Goal: Task Accomplishment & Management: Use online tool/utility

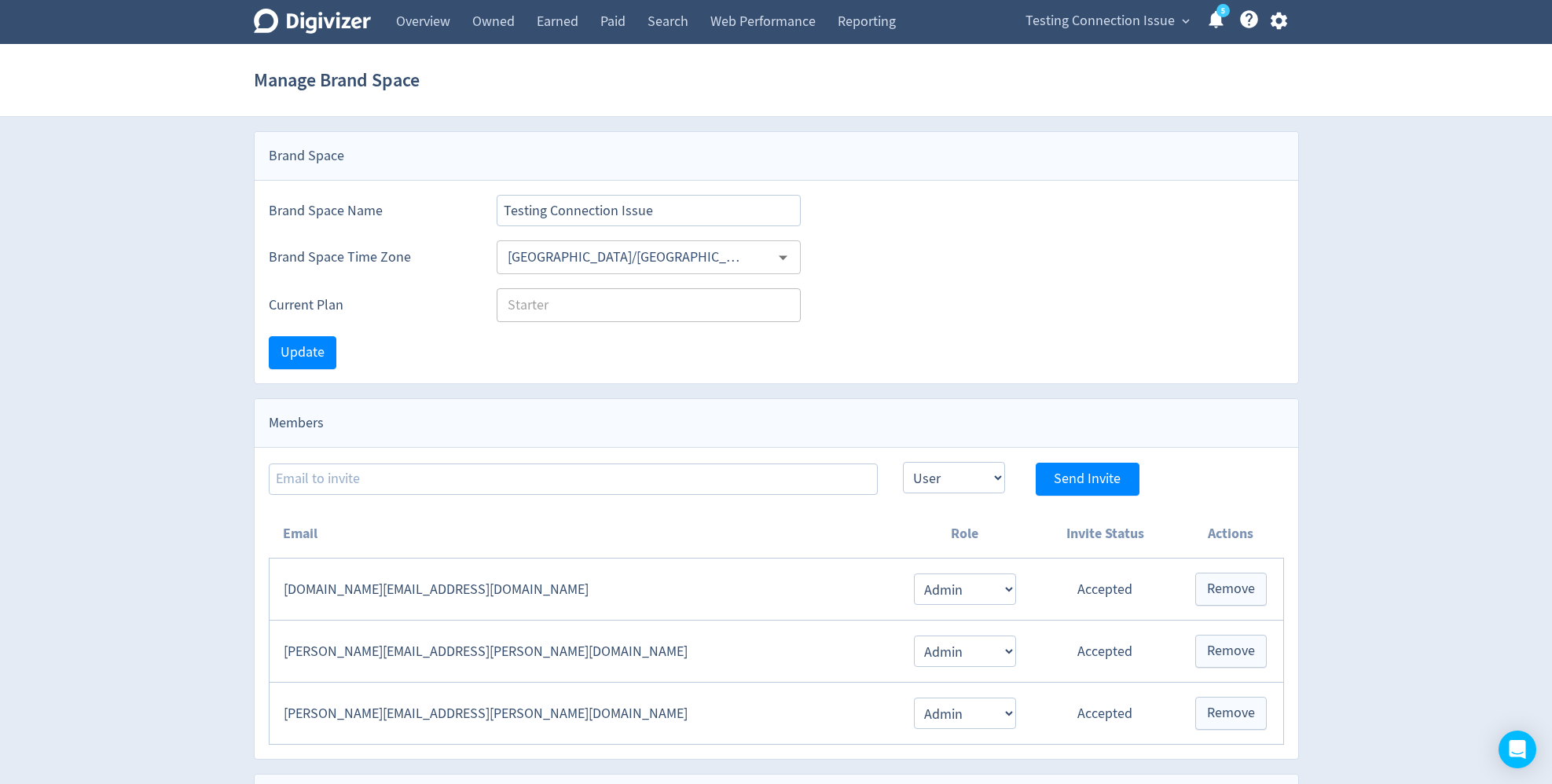
click at [1099, 33] on div "Testing Connection Issue expand_more 5 Help Center - Searchable support on usin…" at bounding box center [1153, 22] width 291 height 44
click at [1100, 28] on span "Testing Connection Issue" at bounding box center [1100, 21] width 149 height 25
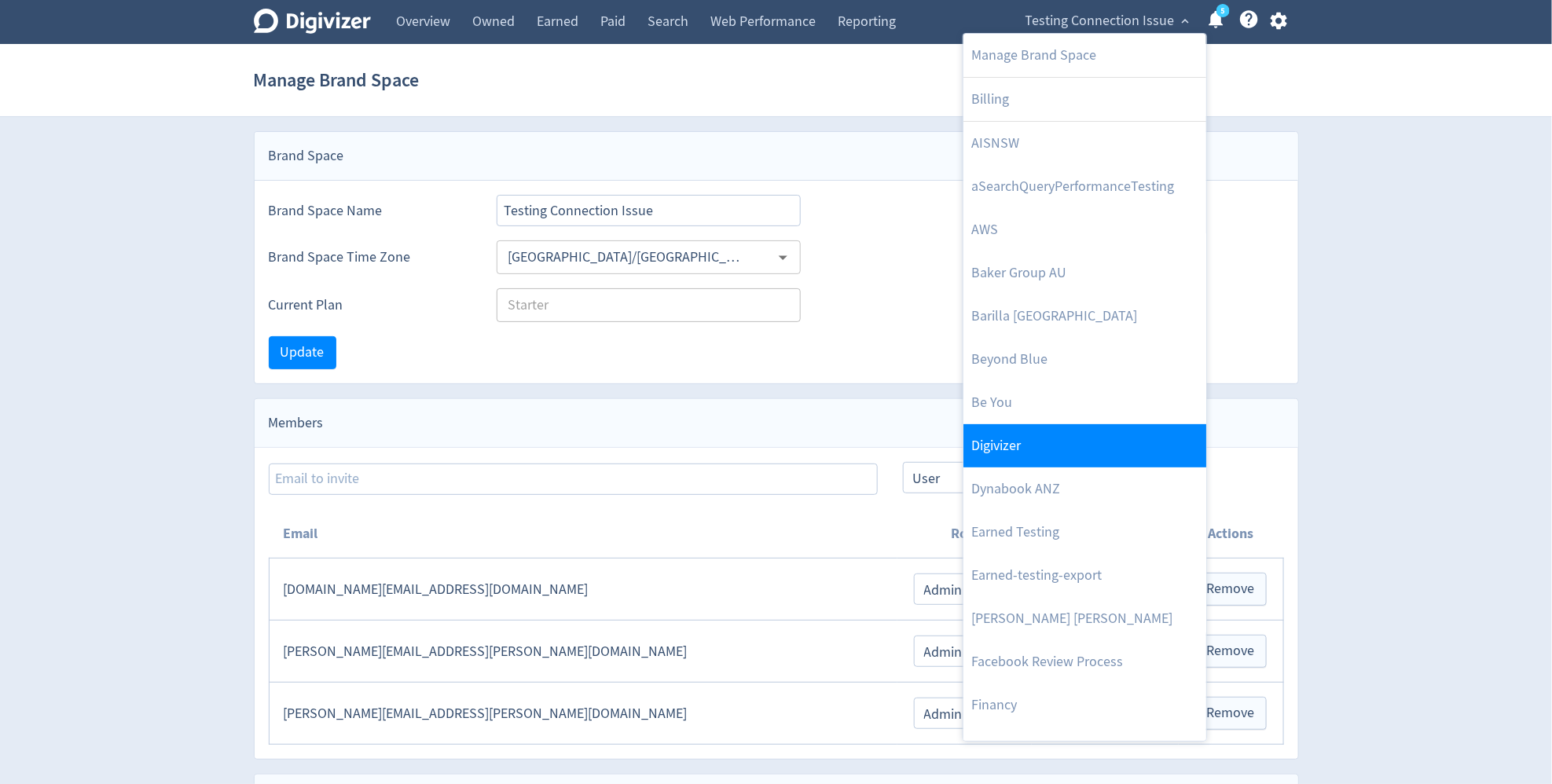
click at [1067, 431] on link "Digivizer" at bounding box center [1084, 445] width 243 height 43
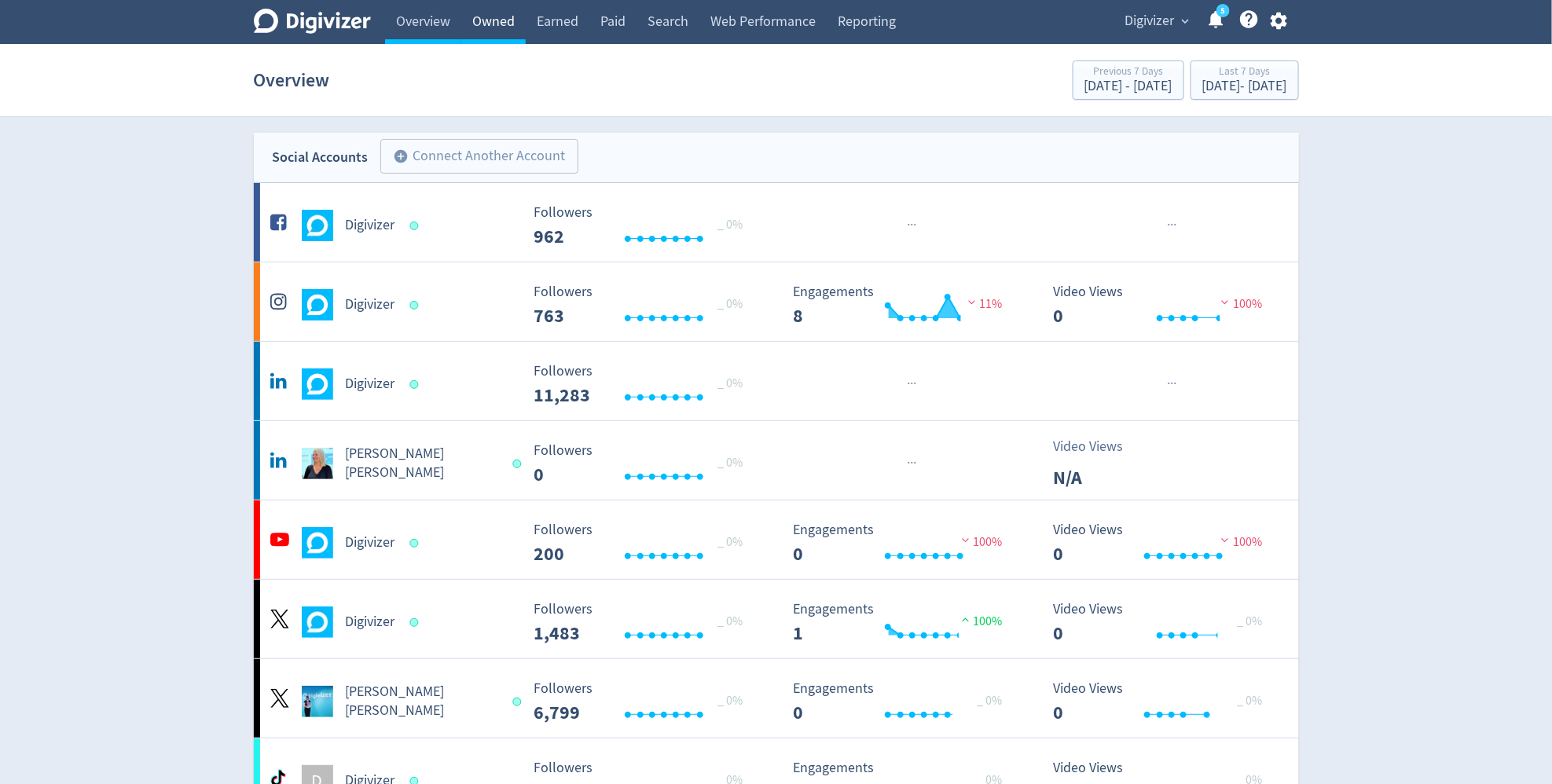
click at [482, 36] on link "Owned" at bounding box center [493, 22] width 65 height 44
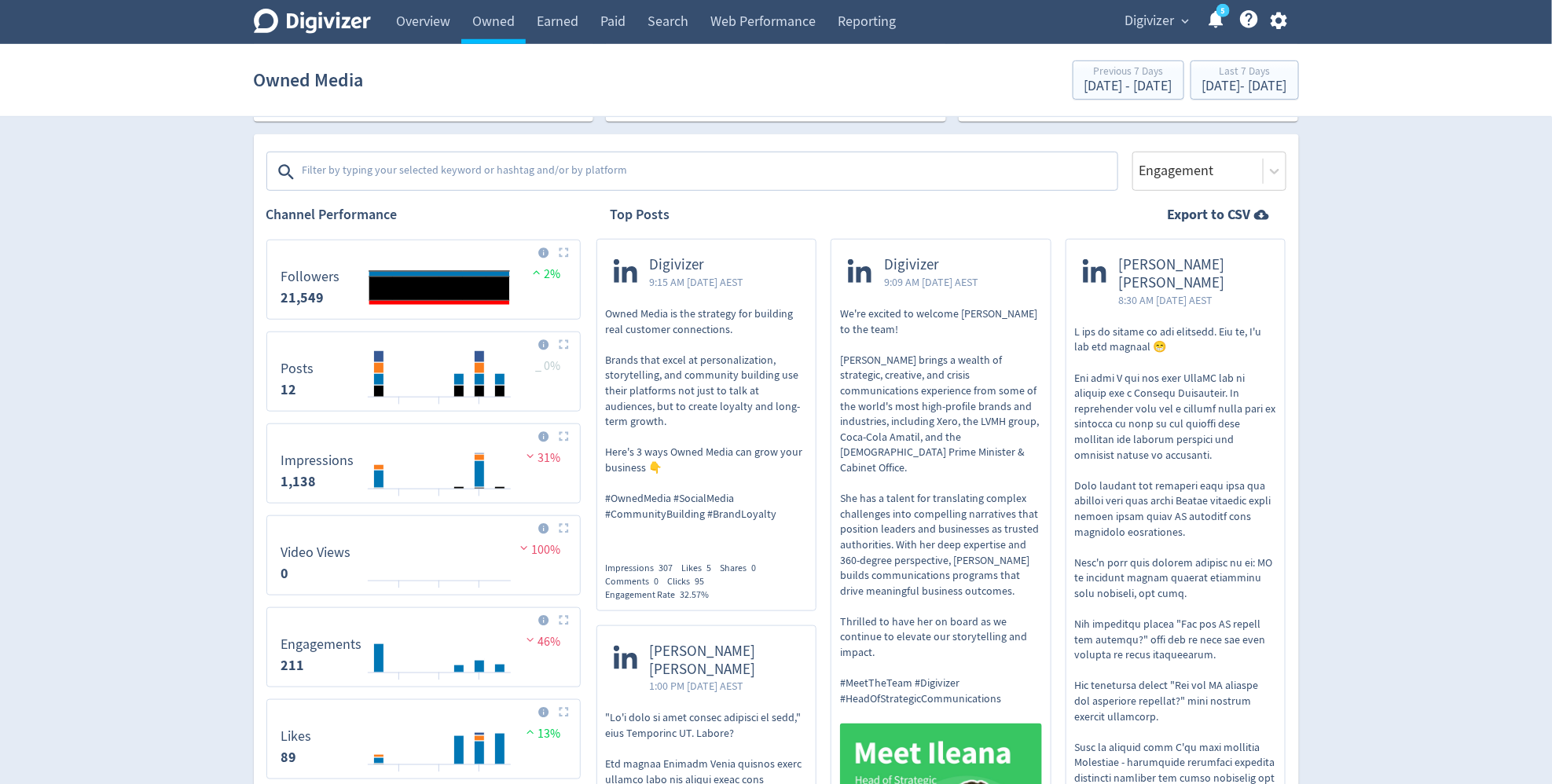
scroll to position [472, 0]
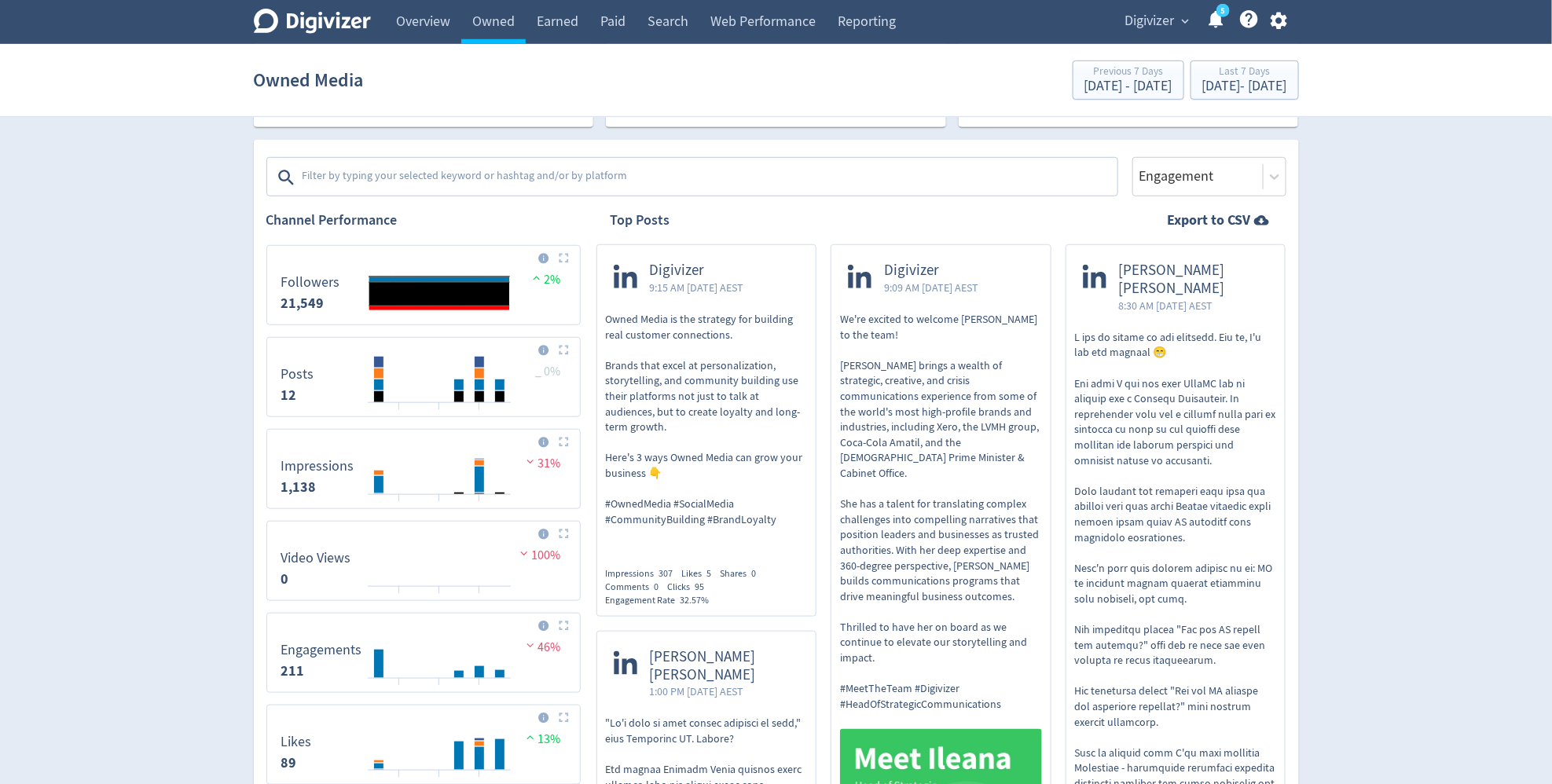
click at [541, 180] on textarea at bounding box center [708, 177] width 815 height 31
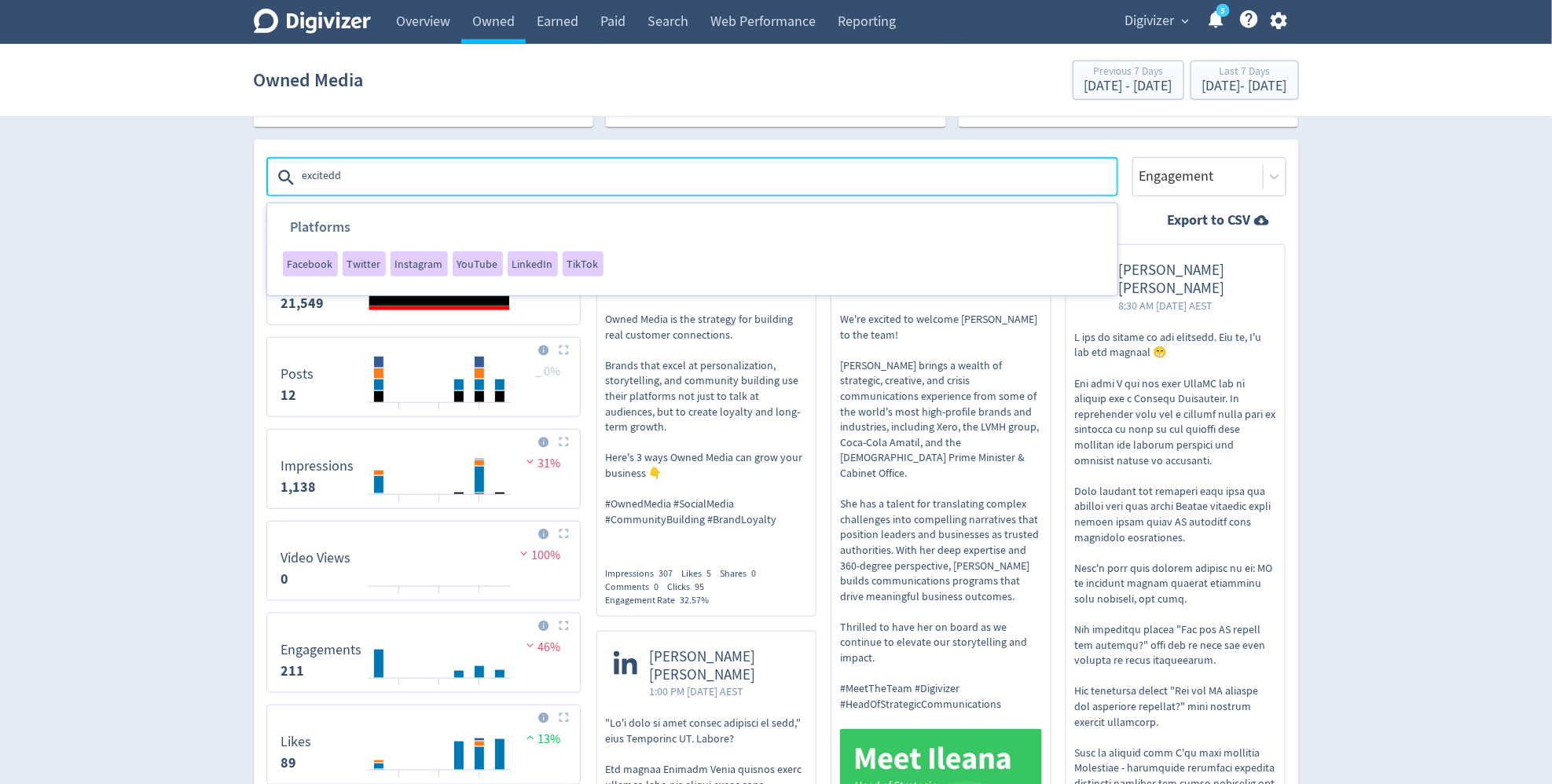
type textarea "excited"
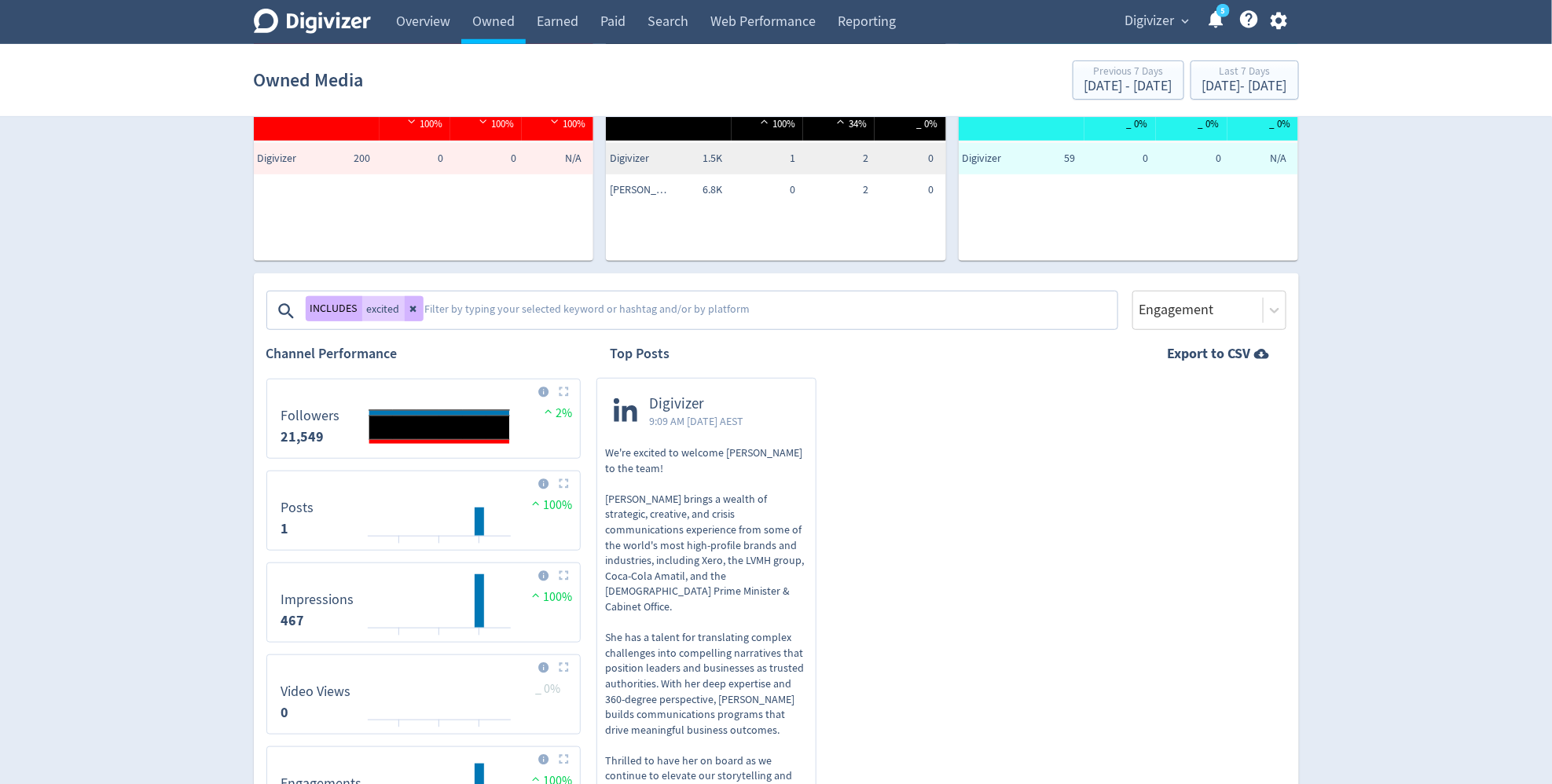
scroll to position [302, 0]
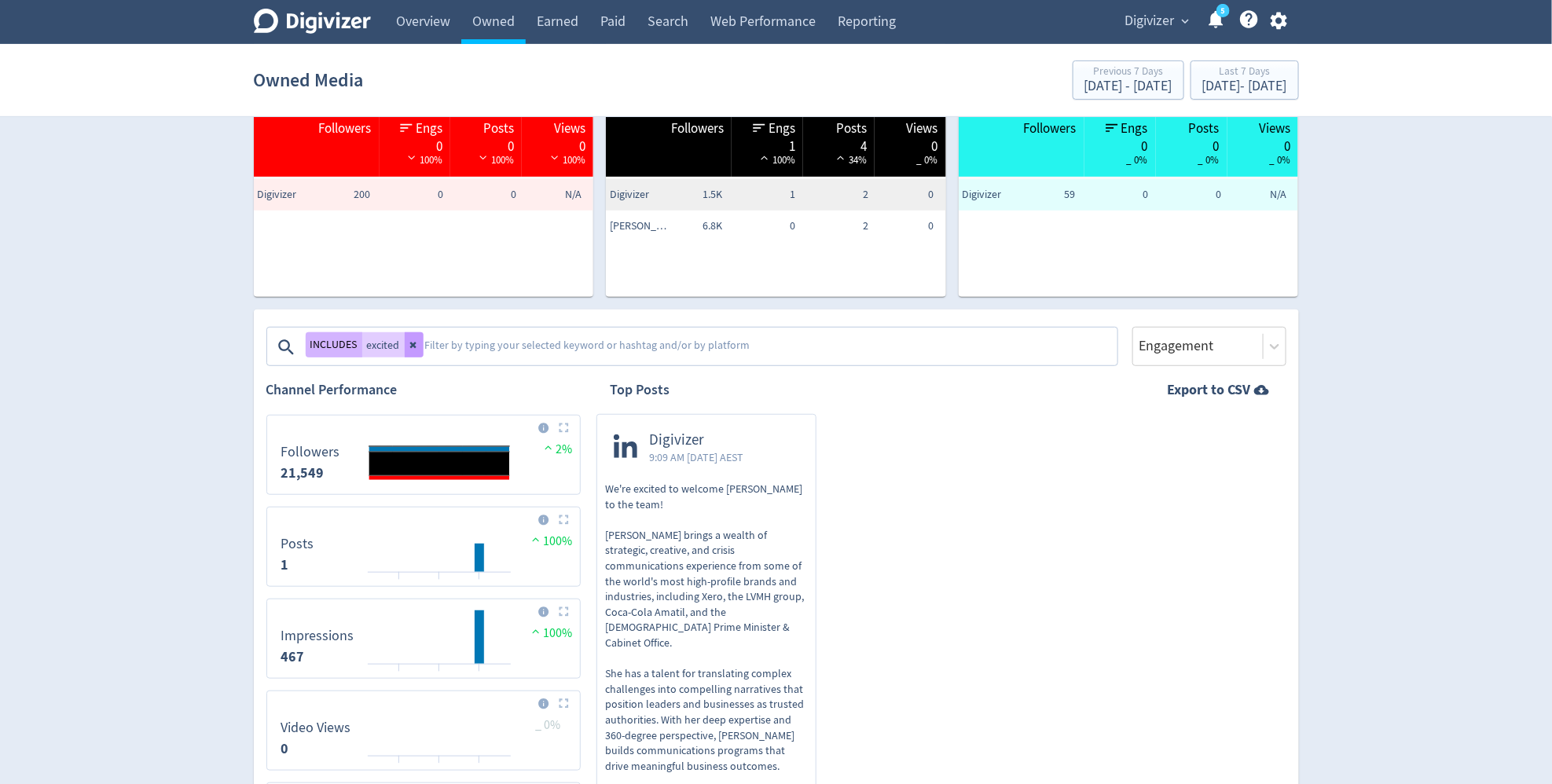
click at [420, 347] on button at bounding box center [414, 345] width 18 height 25
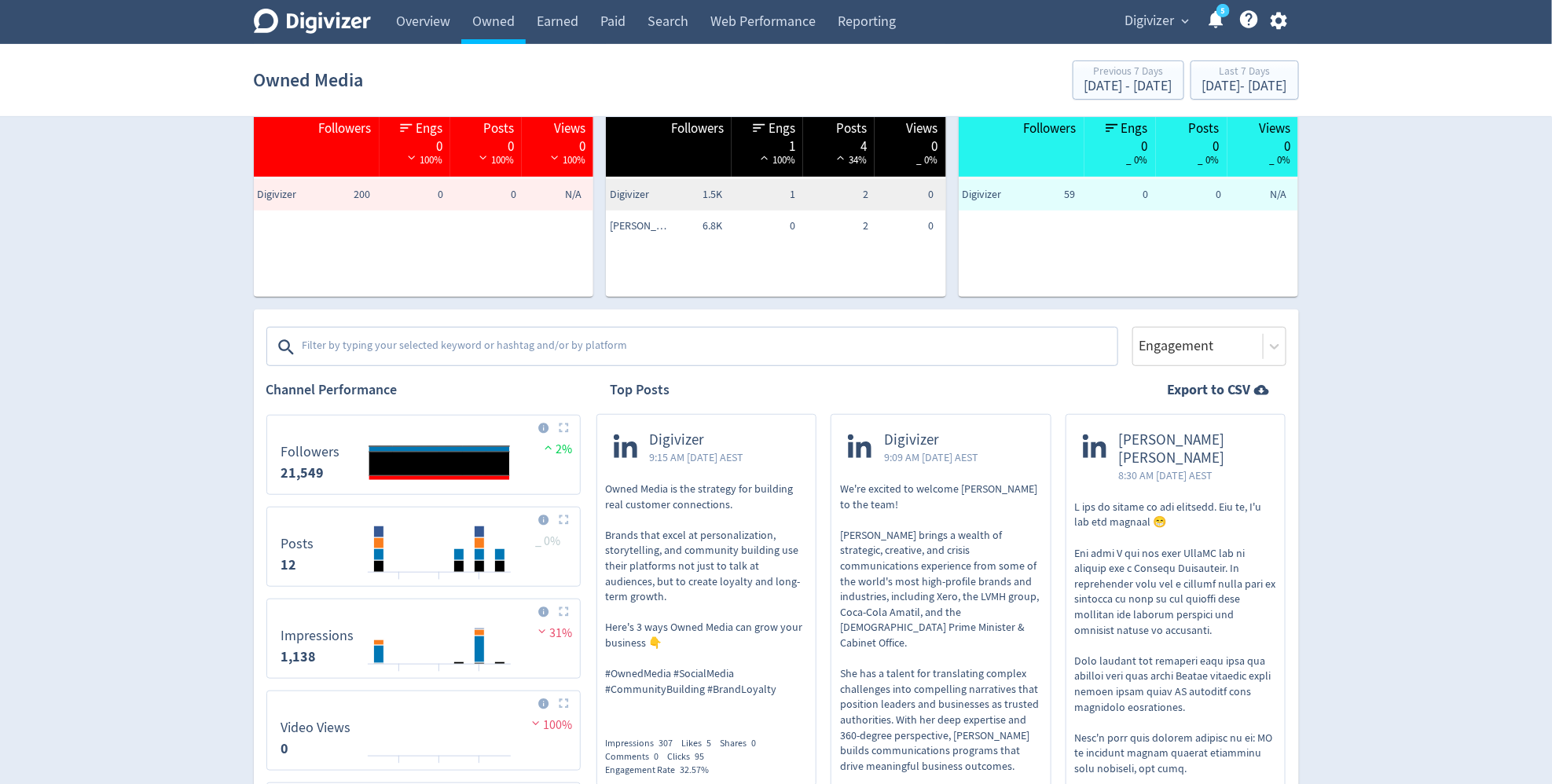
click at [420, 347] on textarea at bounding box center [708, 347] width 815 height 31
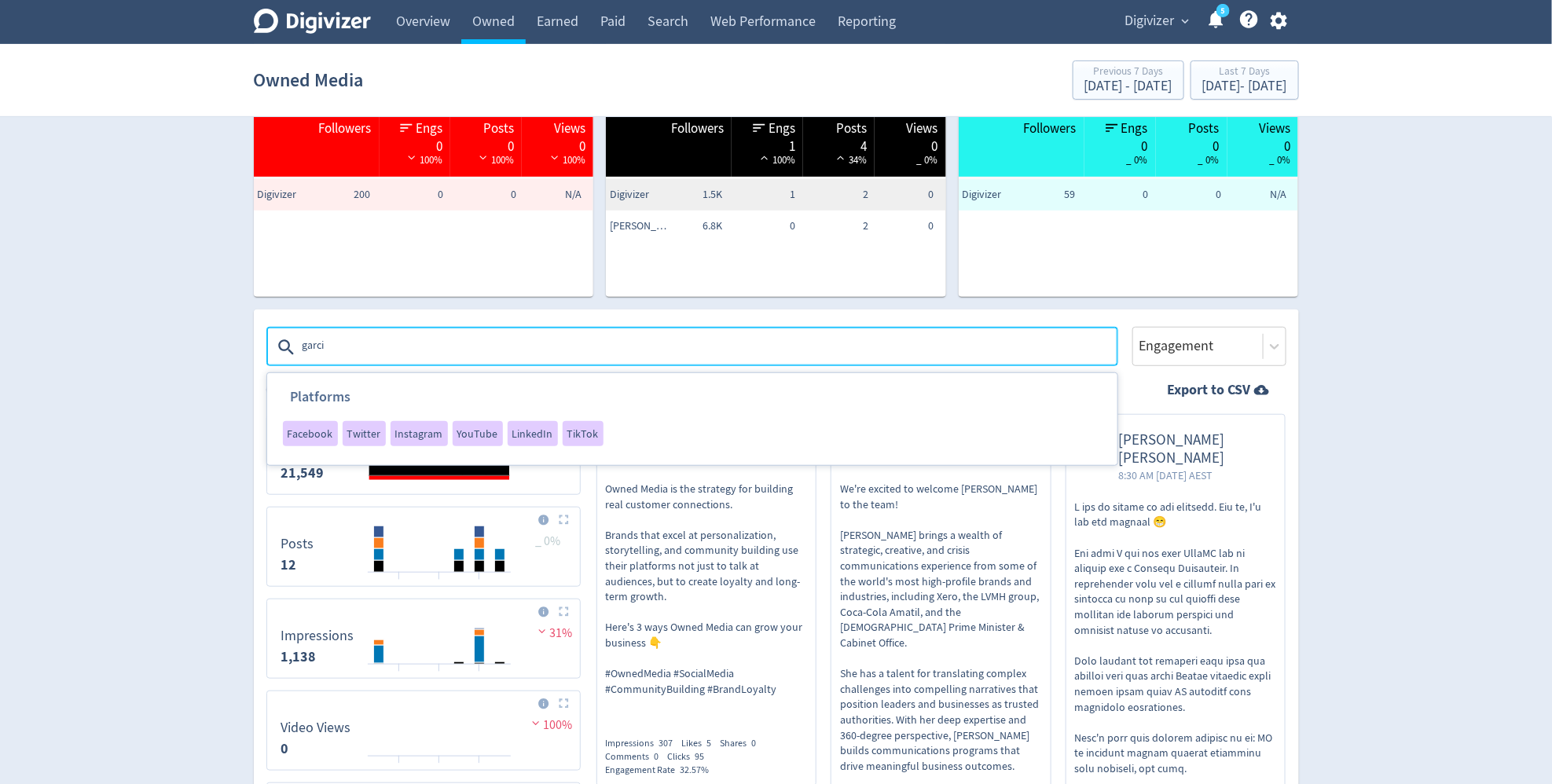
type textarea "[PERSON_NAME]"
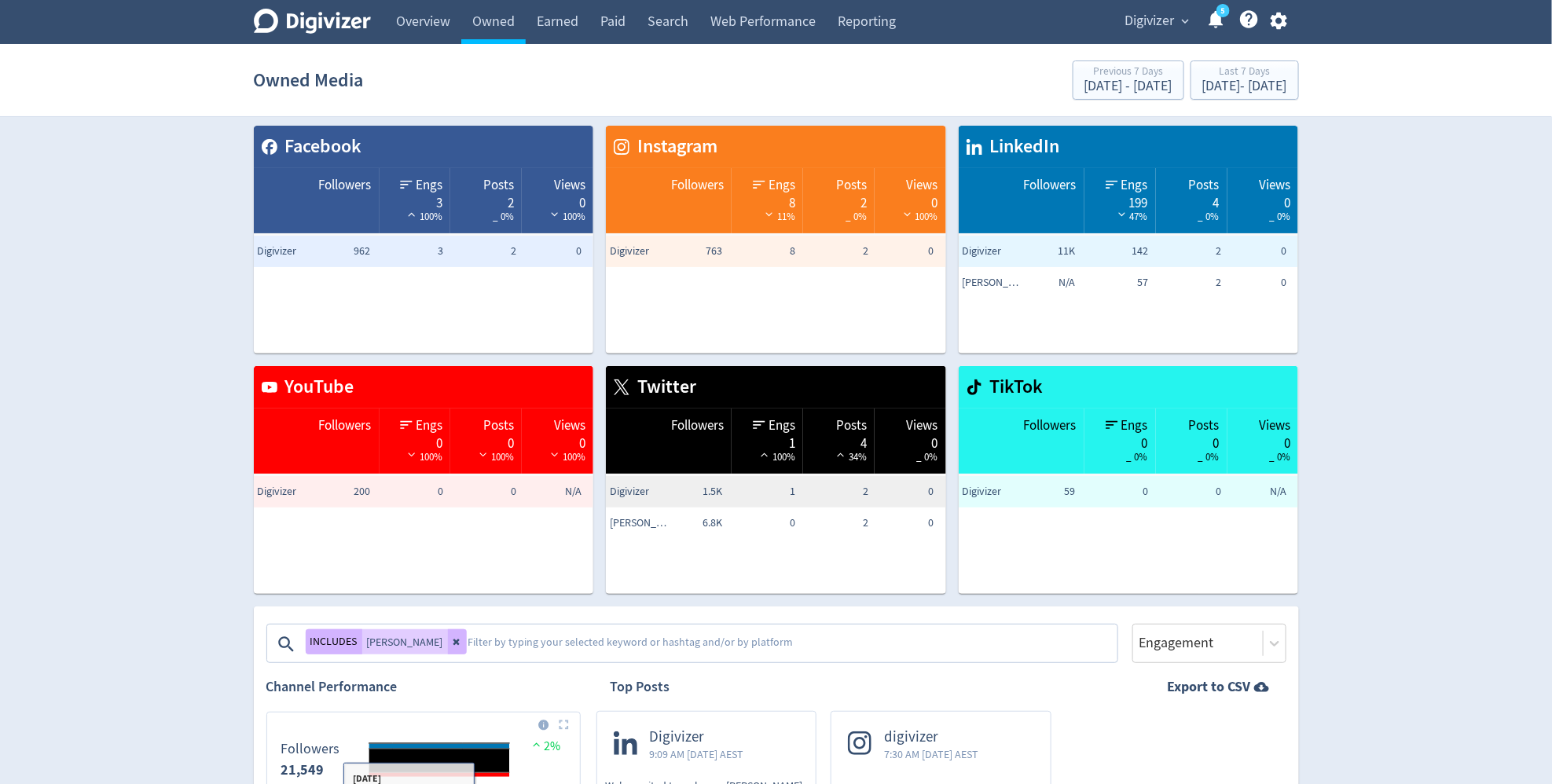
scroll to position [0, 0]
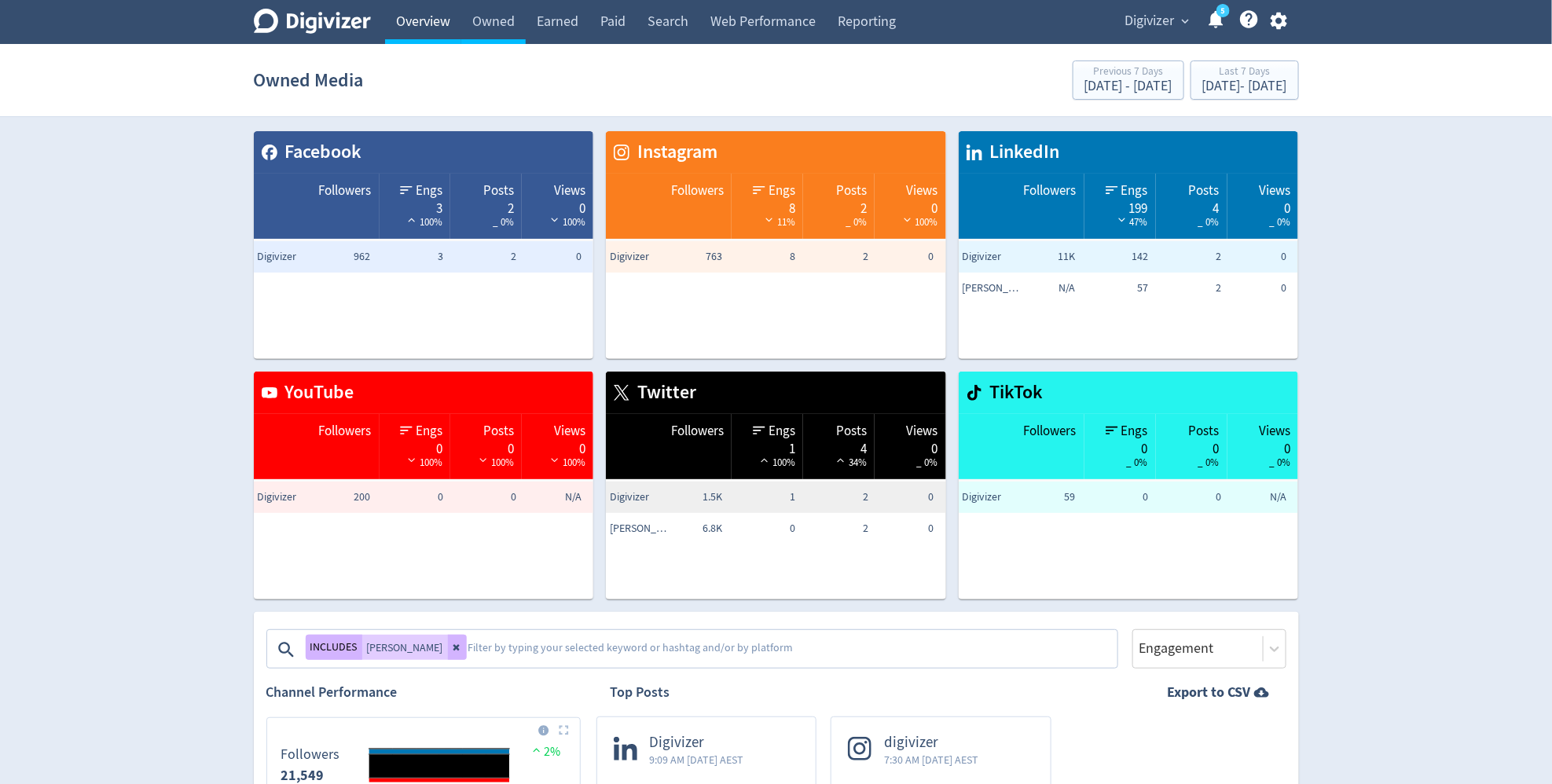
click at [420, 31] on link "Overview" at bounding box center [422, 22] width 76 height 44
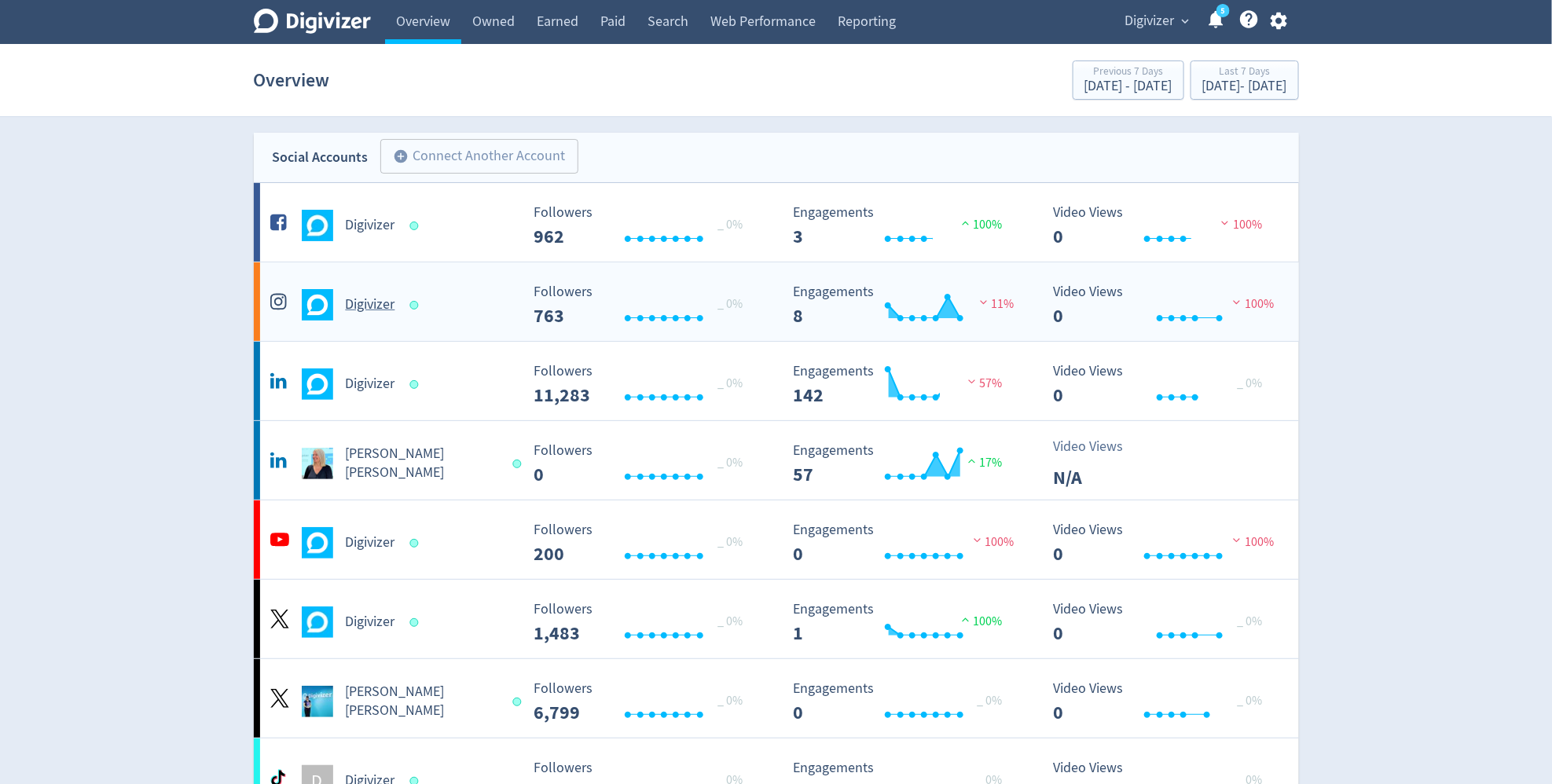
click at [351, 321] on div "Digivizer Created with Highcharts 10.3.3 Followers 763 _ 0% Created with Highch…" at bounding box center [776, 301] width 1045 height 79
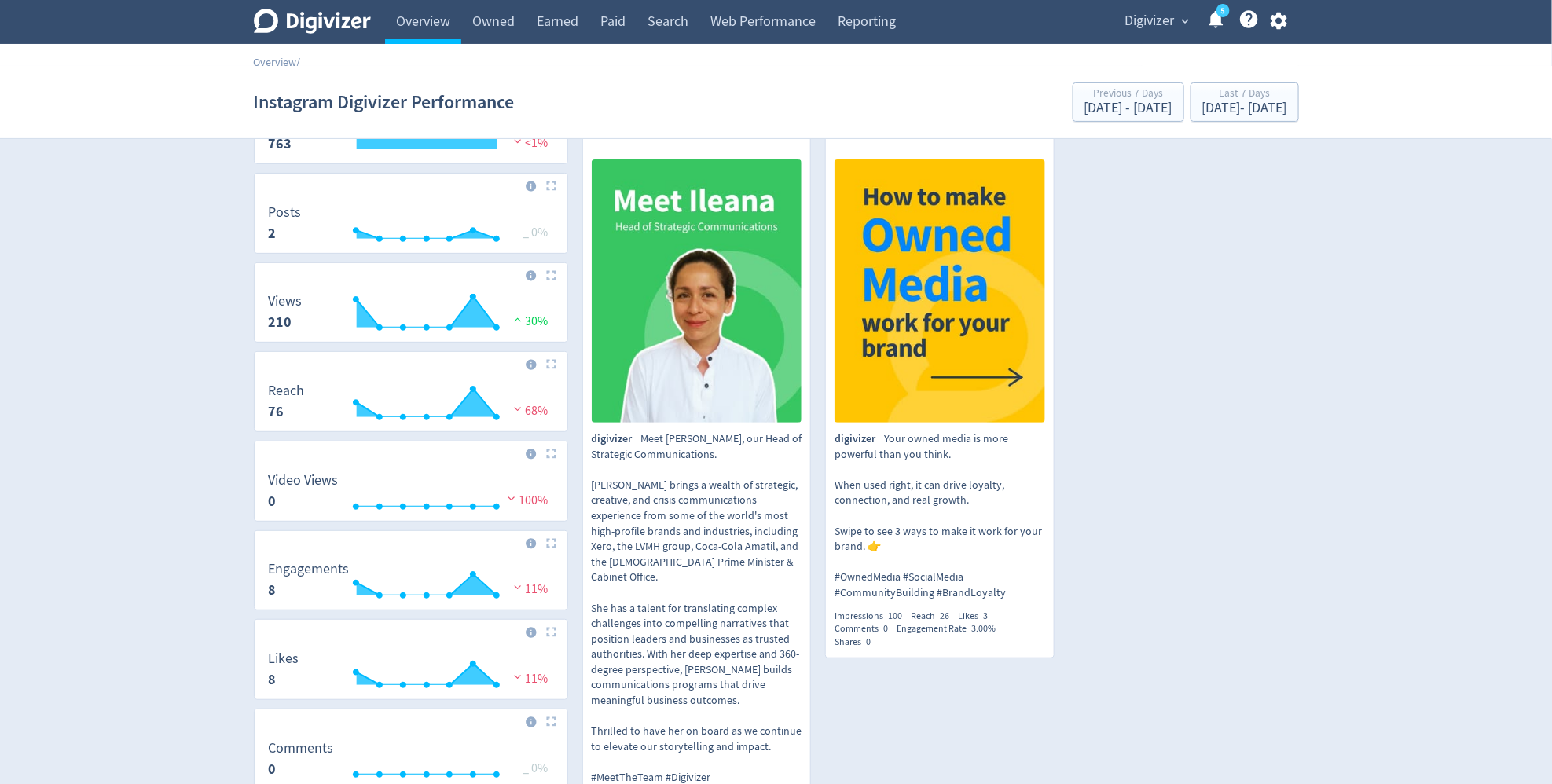
scroll to position [334, 0]
